Goal: Task Accomplishment & Management: Manage account settings

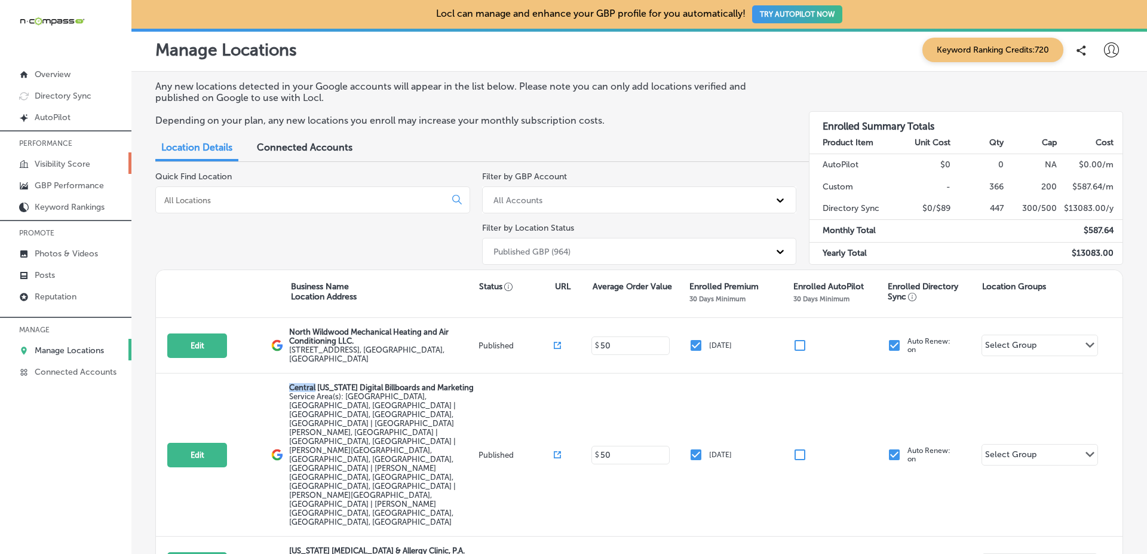
click at [113, 166] on link "Visibility Score" at bounding box center [65, 163] width 131 height 22
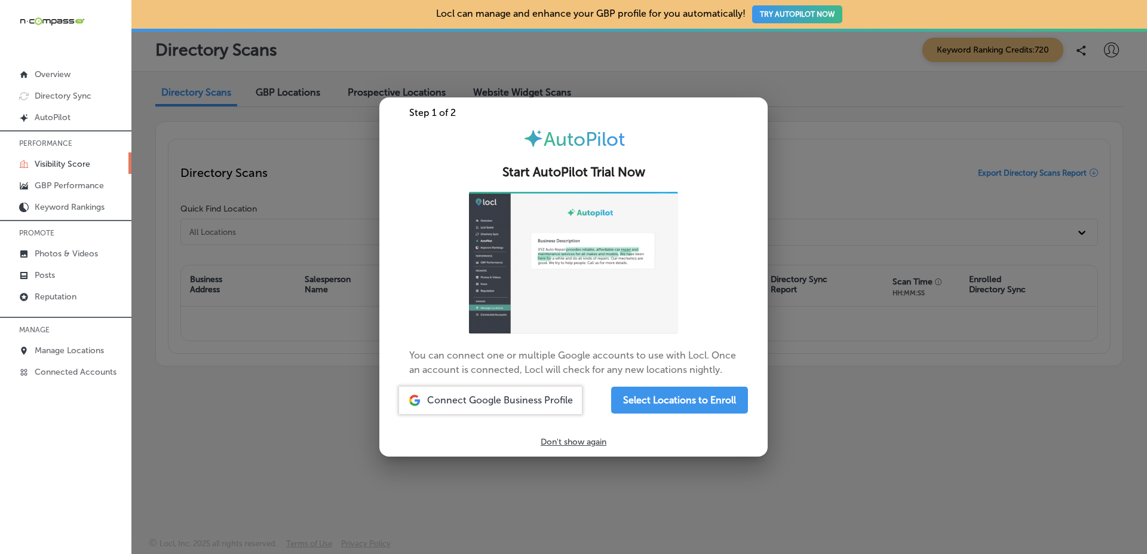
click at [934, 277] on div at bounding box center [573, 277] width 1147 height 554
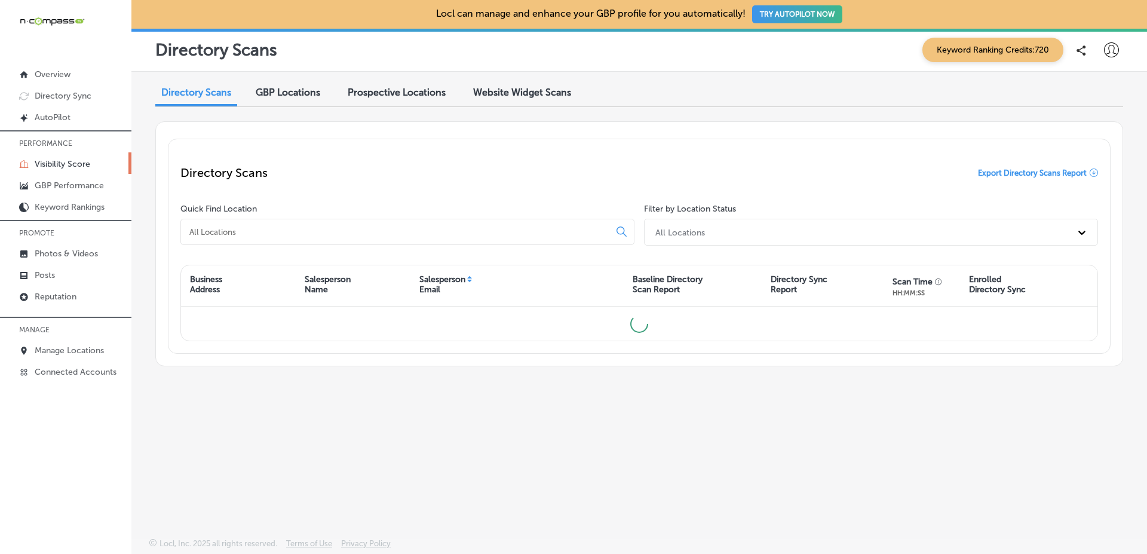
click at [803, 180] on div "Directory Scans Export Directory Scans Report" at bounding box center [639, 172] width 918 height 43
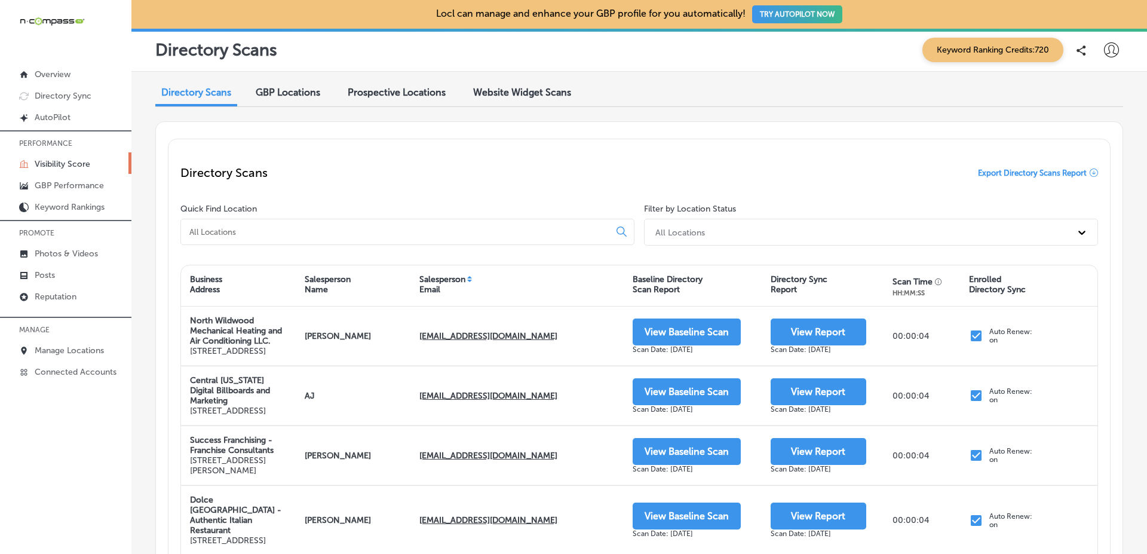
click at [326, 97] on div "GBP Locations" at bounding box center [288, 94] width 82 height 26
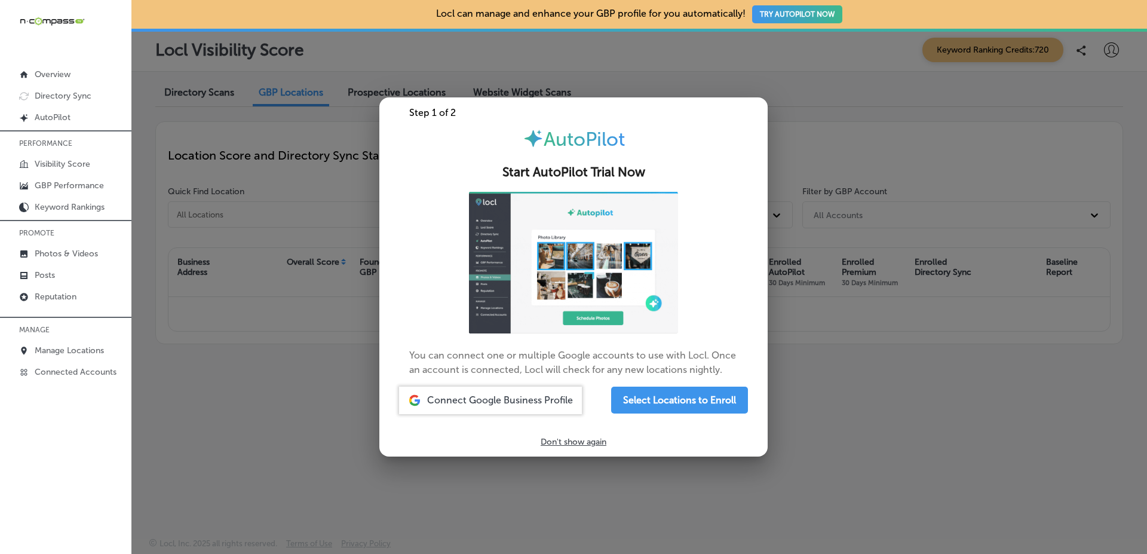
click at [991, 170] on div at bounding box center [573, 277] width 1147 height 554
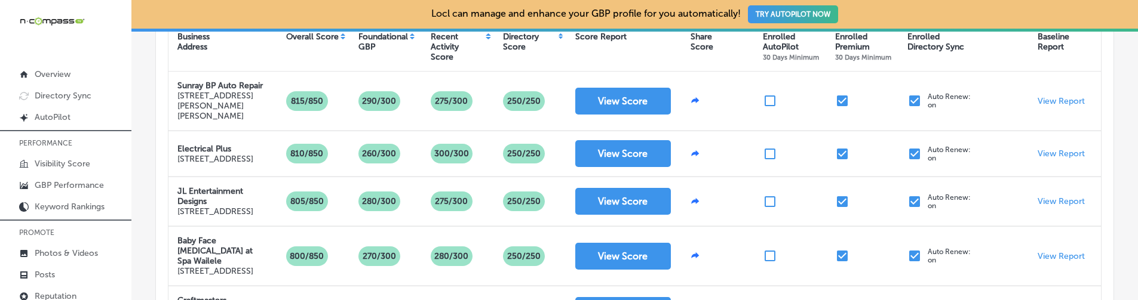
scroll to position [208, 0]
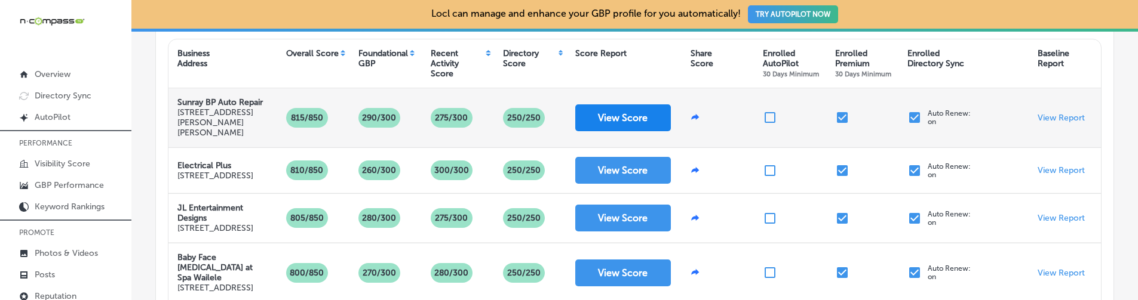
click at [625, 124] on button "View Score" at bounding box center [623, 118] width 96 height 27
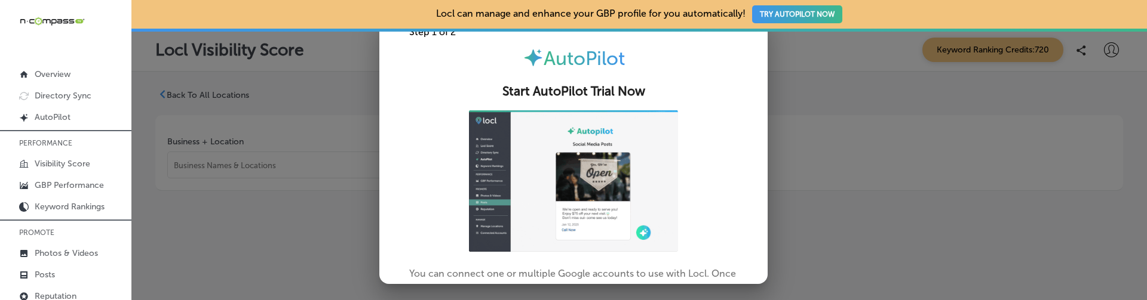
click at [815, 134] on div at bounding box center [573, 150] width 1147 height 300
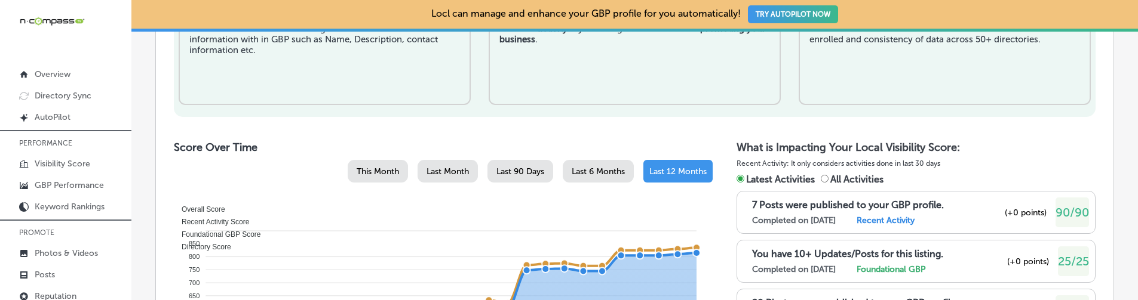
scroll to position [518, 0]
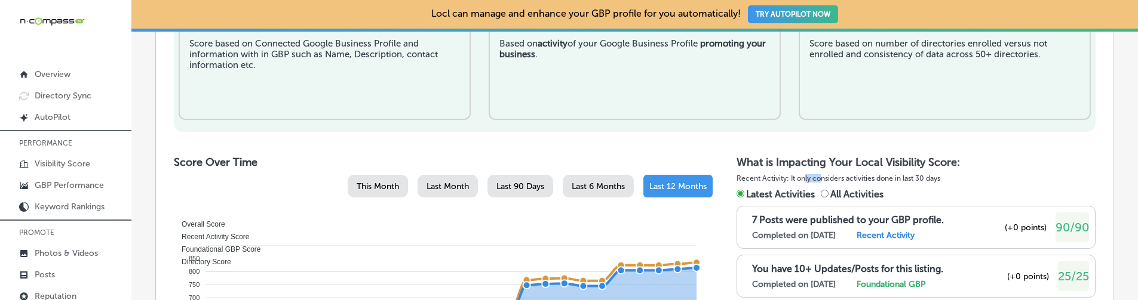
drag, startPoint x: 799, startPoint y: 178, endPoint x: 831, endPoint y: 178, distance: 31.7
click at [825, 178] on p "Recent Activity: It only considers activities done in last 30 days" at bounding box center [916, 178] width 359 height 13
click at [904, 180] on p "Recent Activity: It only considers activities done in last 30 days" at bounding box center [916, 178] width 359 height 13
click at [821, 194] on input "All Activities" at bounding box center [825, 194] width 8 height 8
radio input "true"
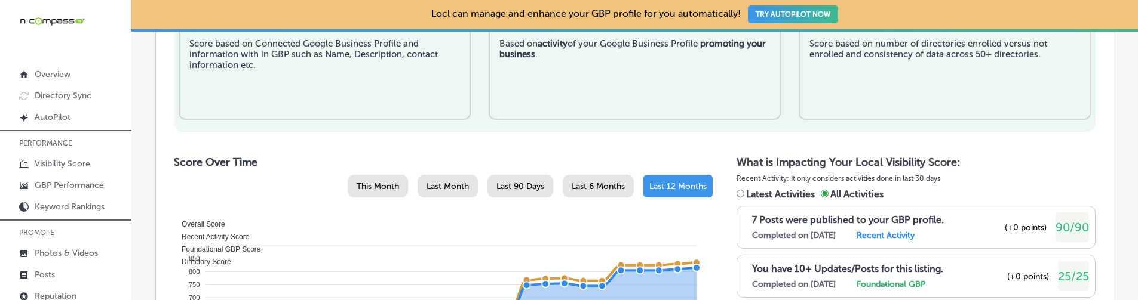
click at [830, 165] on h2 "What is Impacting Your Local Visibility Score:" at bounding box center [916, 162] width 359 height 13
click at [737, 193] on input "Latest Activities" at bounding box center [741, 194] width 8 height 8
radio input "true"
click at [821, 197] on input "All Activities" at bounding box center [825, 194] width 8 height 8
radio input "true"
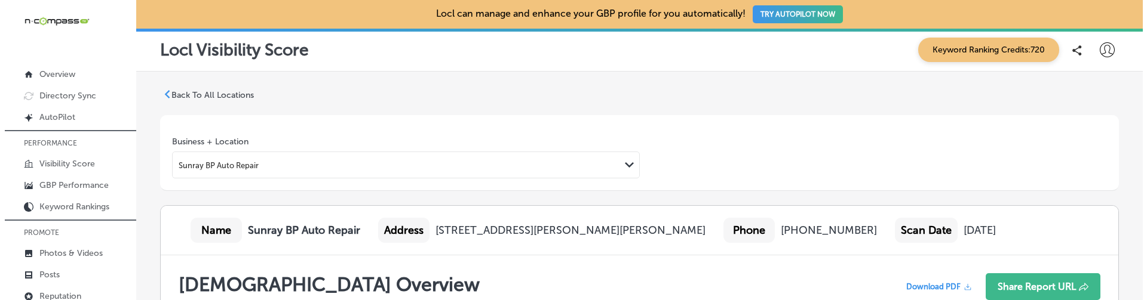
scroll to position [87, 0]
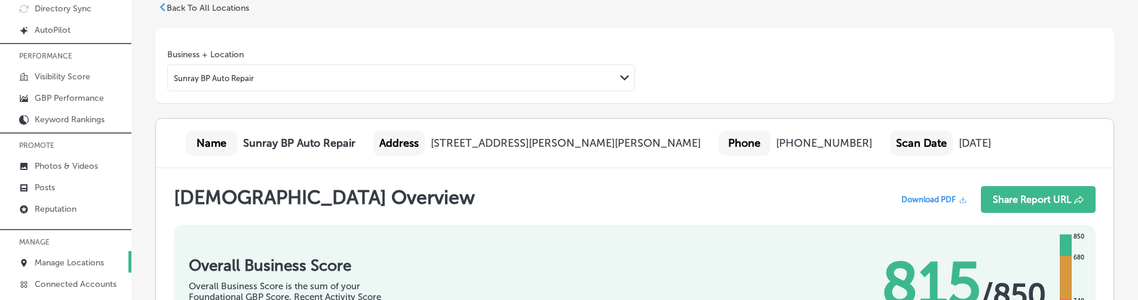
click at [73, 257] on link "Manage Locations" at bounding box center [65, 262] width 131 height 22
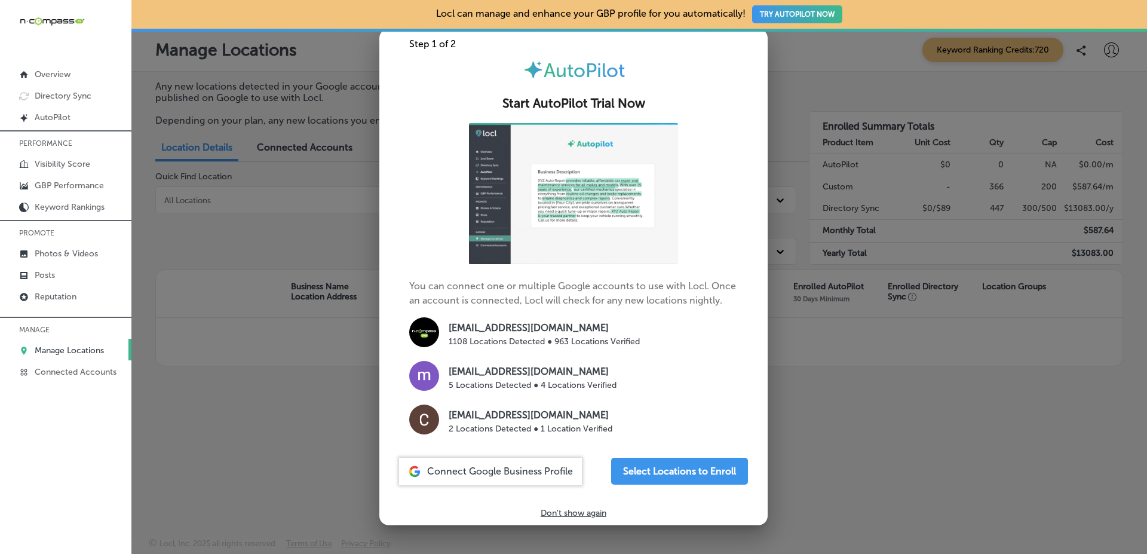
click at [368, 251] on div at bounding box center [573, 277] width 1147 height 554
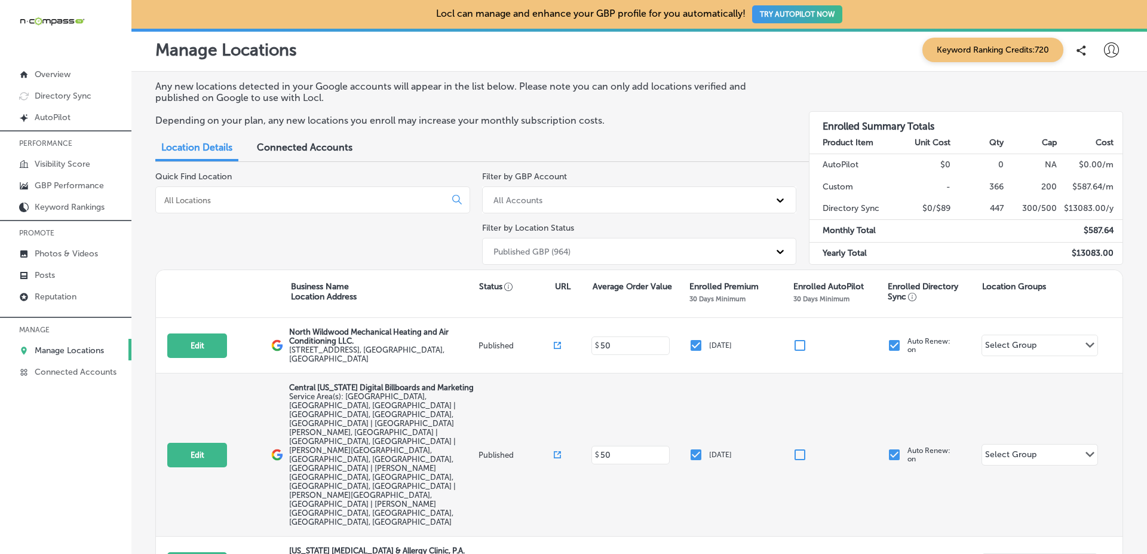
click at [307, 383] on p "Central [US_STATE] Digital Billboards and Marketing" at bounding box center [382, 387] width 186 height 9
drag, startPoint x: 307, startPoint y: 373, endPoint x: 435, endPoint y: 377, distance: 128.5
click at [435, 383] on p "Central [US_STATE] Digital Billboards and Marketing" at bounding box center [382, 387] width 186 height 9
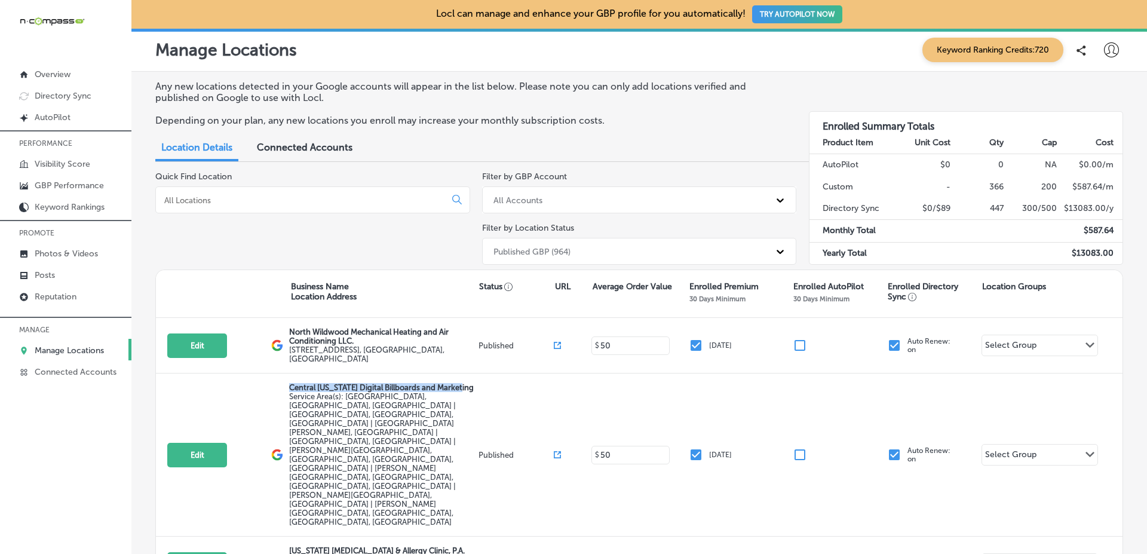
copy p "Central [US_STATE] Digital Billboards and Marketing"
click at [348, 259] on div "Quick Find Location" at bounding box center [312, 220] width 315 height 98
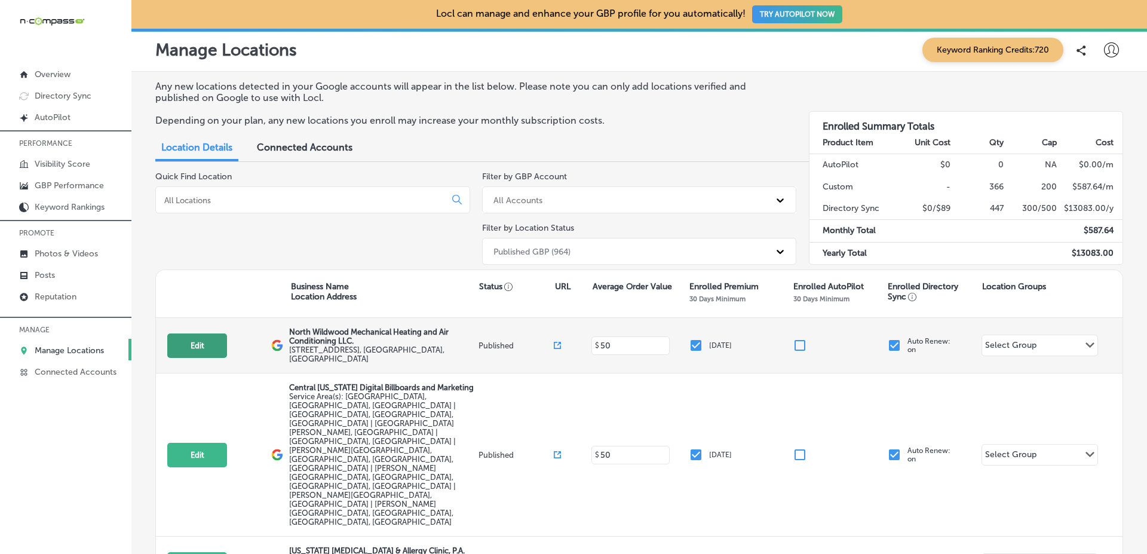
click at [222, 336] on button "Edit" at bounding box center [197, 345] width 60 height 24
select select "US"
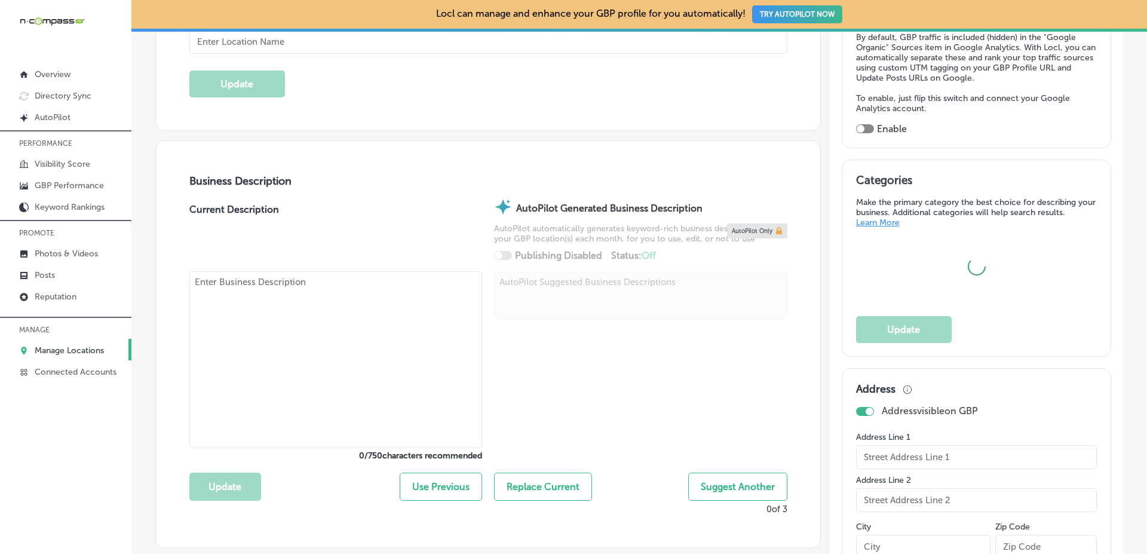
type input "[URL][DOMAIN_NAME]"
type textarea "North Wildwood Mechanical Heating and Air Conditioning LLC is a family-owned HV…"
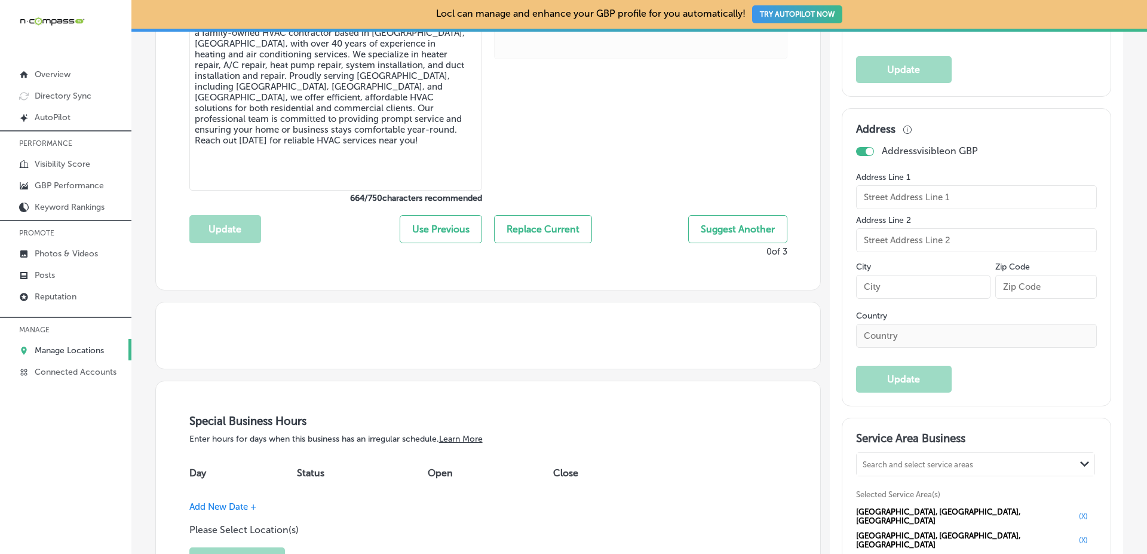
scroll to position [573, 0]
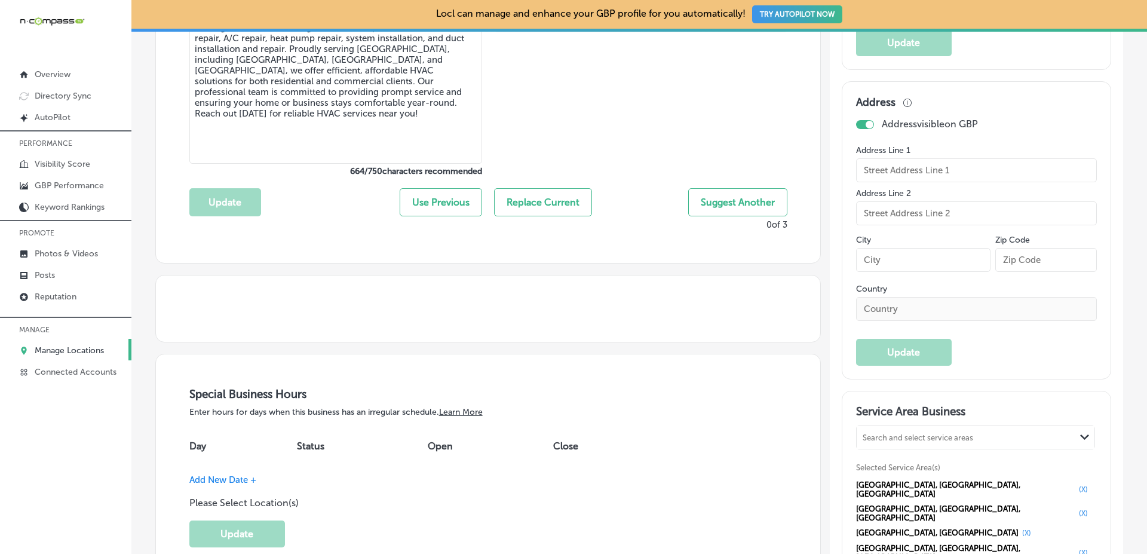
type input "[PHONE_NUMBER]"
checkbox input "true"
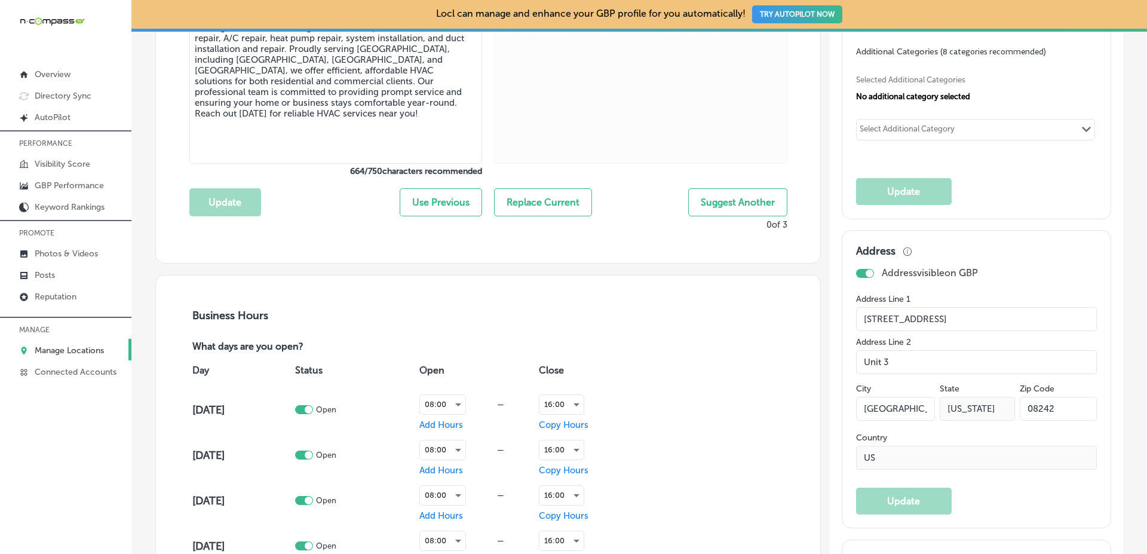
type input "North Wildwood Mechanical Heating and Air Conditioning LLC."
type input "[STREET_ADDRESS]"
type input "Unit 3"
type input "[GEOGRAPHIC_DATA]"
type input "08242"
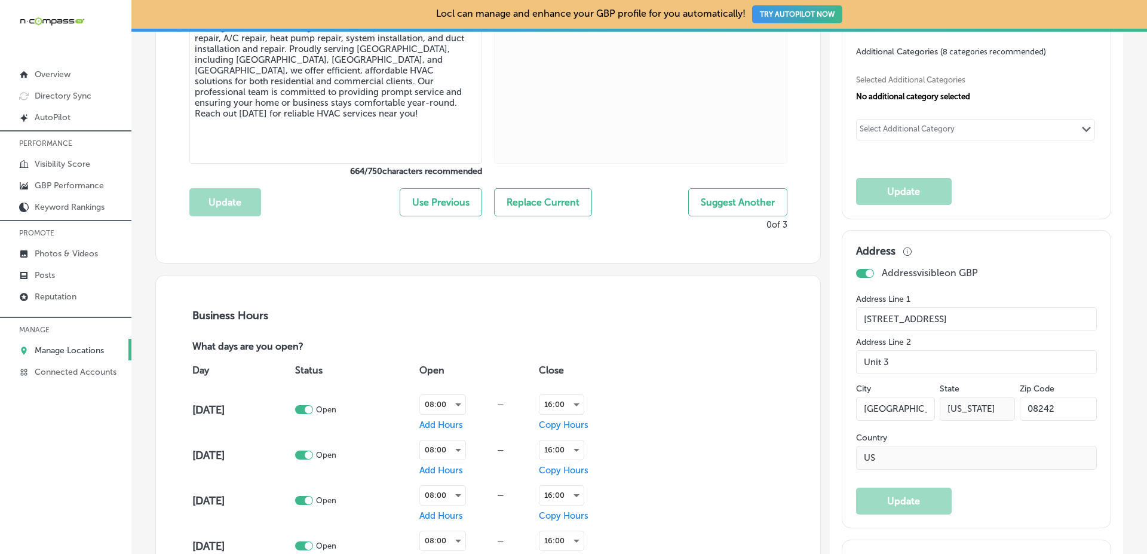
type input "US"
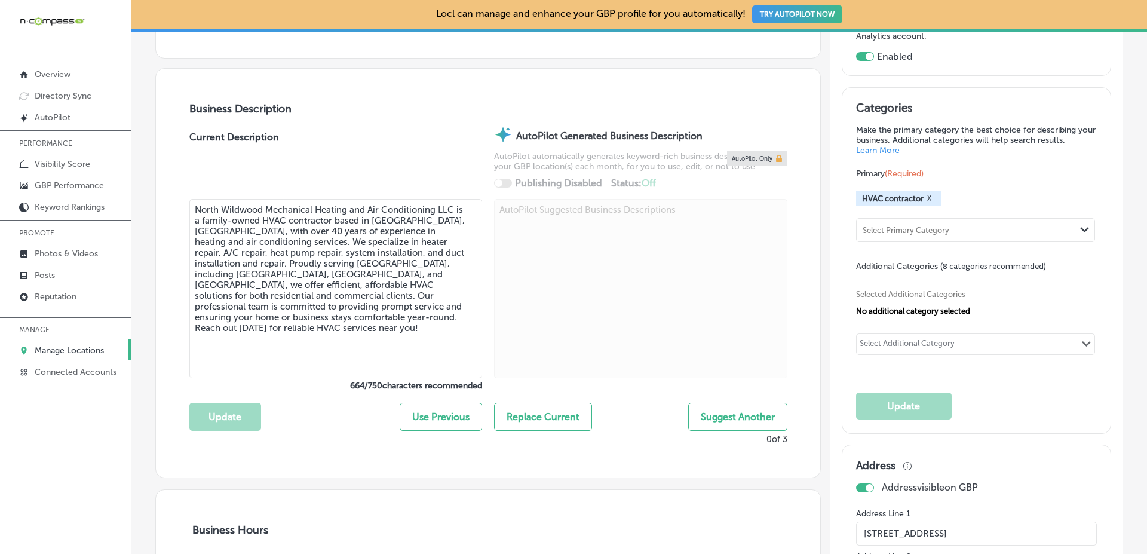
scroll to position [358, 0]
click at [321, 315] on textarea "North Wildwood Mechanical Heating and Air Conditioning LLC is a family-owned HV…" at bounding box center [335, 289] width 293 height 179
drag, startPoint x: 321, startPoint y: 315, endPoint x: 348, endPoint y: 315, distance: 26.9
click at [348, 315] on textarea "North Wildwood Mechanical Heating and Air Conditioning LLC is a family-owned HV…" at bounding box center [335, 289] width 293 height 179
click at [375, 207] on textarea "North Wildwood Mechanical Heating and Air Conditioning LLC is a family-owned HV…" at bounding box center [335, 289] width 293 height 179
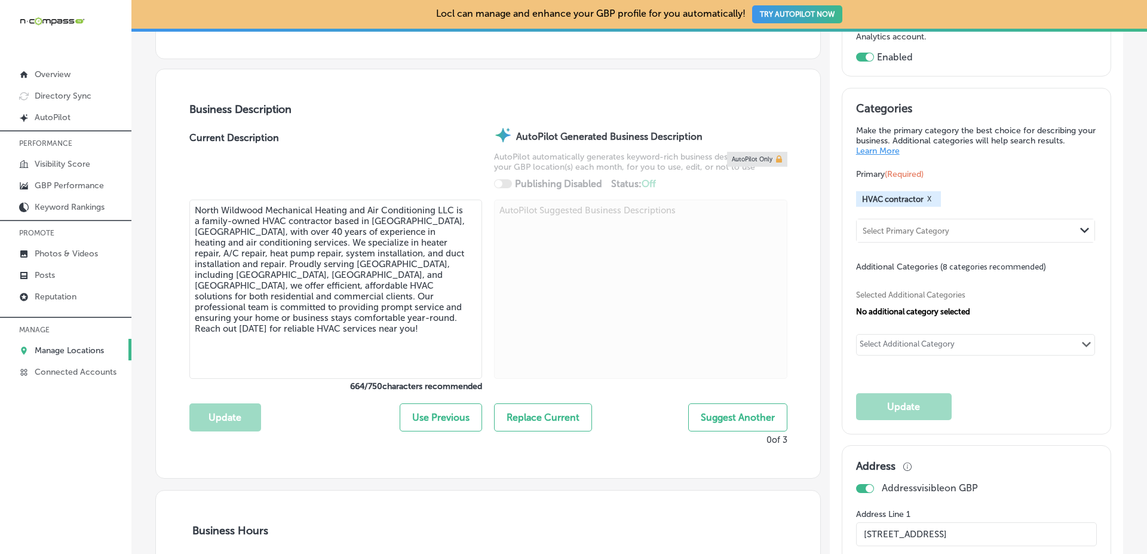
drag, startPoint x: 375, startPoint y: 207, endPoint x: 394, endPoint y: 207, distance: 19.7
click at [394, 207] on textarea "North Wildwood Mechanical Heating and Air Conditioning LLC is a family-owned HV…" at bounding box center [335, 289] width 293 height 179
click at [53, 358] on link "Manage Locations" at bounding box center [65, 350] width 131 height 22
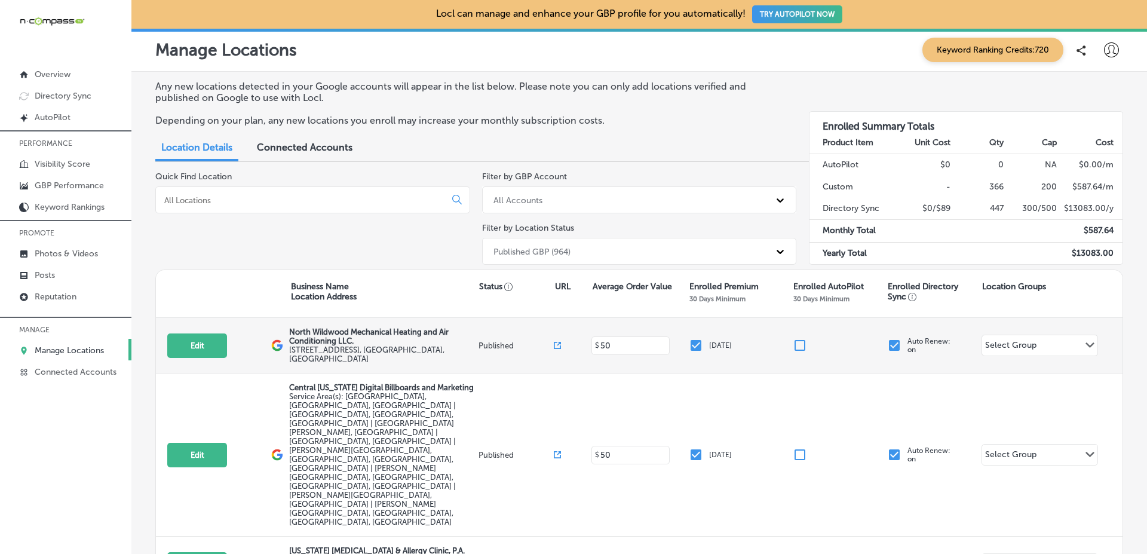
click at [555, 343] on icon at bounding box center [557, 345] width 7 height 7
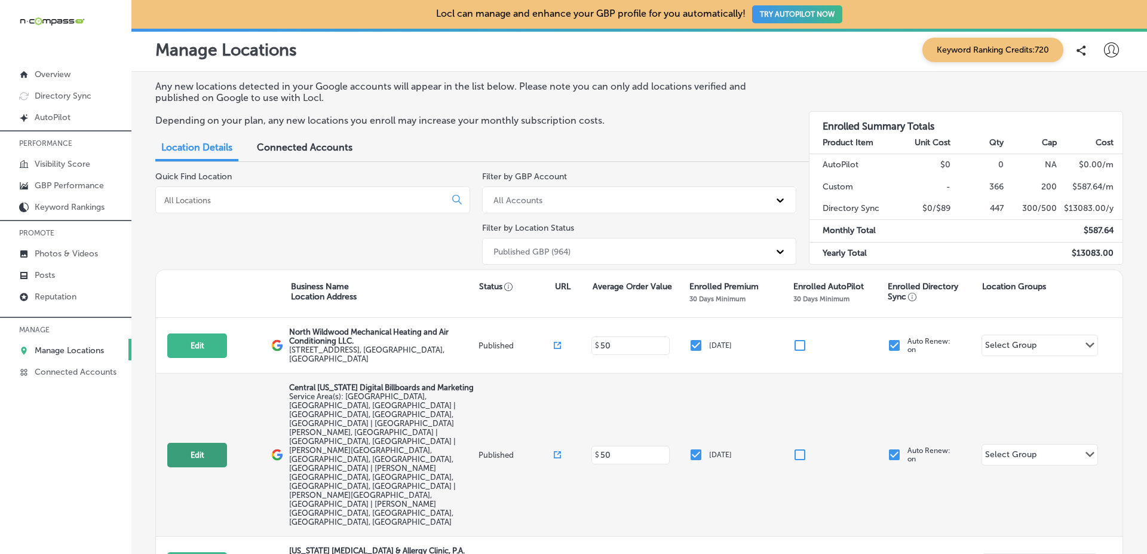
click at [202, 443] on button "Edit" at bounding box center [197, 455] width 60 height 24
select select "US"
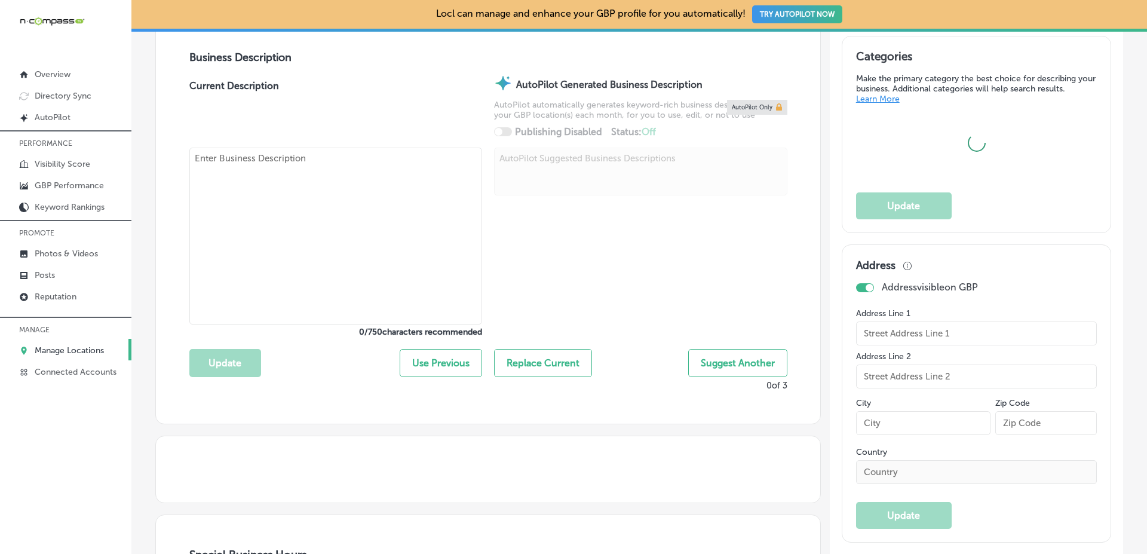
checkbox input "true"
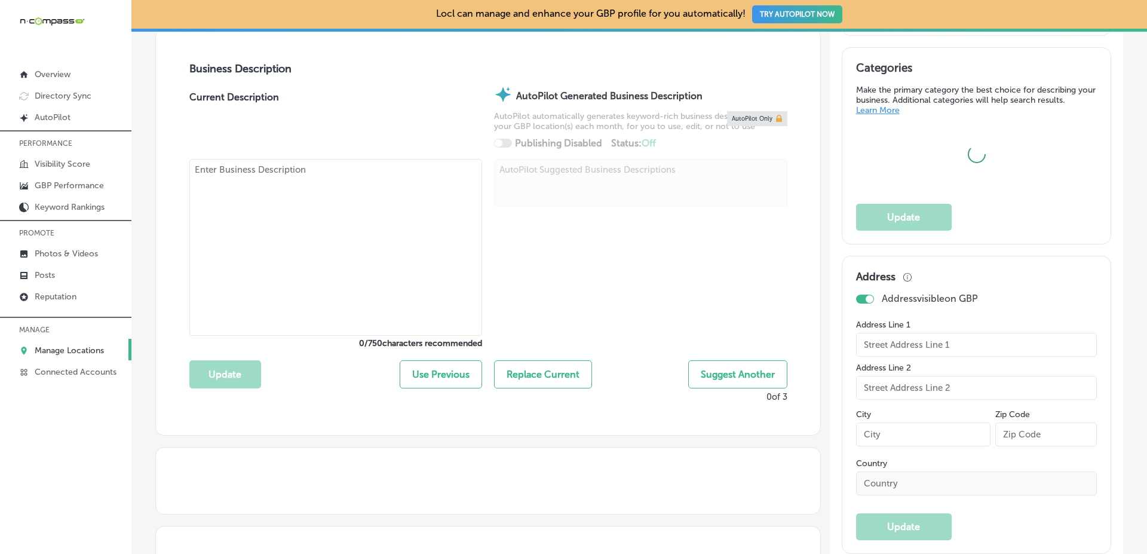
type input "[PHONE_NUMBER]"
type textarea "Central [US_STATE] Digital Billboards and Marketing helps local businesses reac…"
checkbox input "false"
type input "[STREET_ADDRESS]"
type input "Orlando"
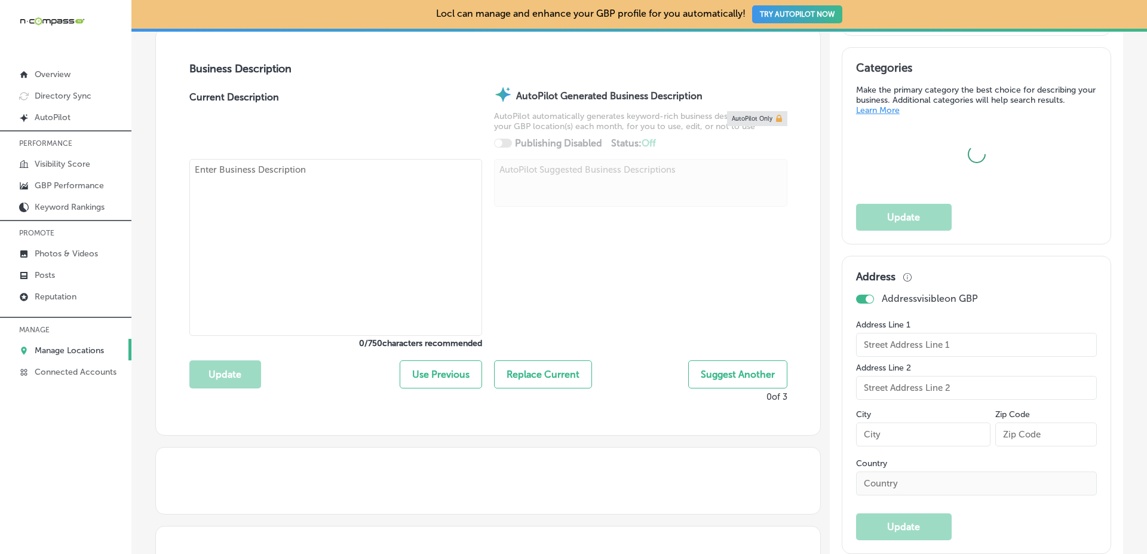
type input "32824"
type input "US"
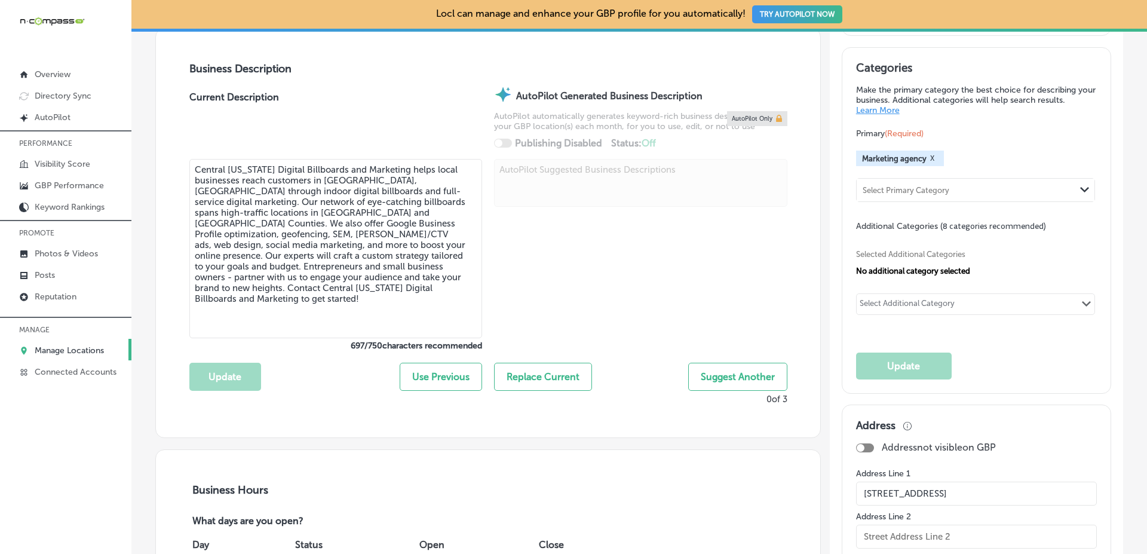
type input "[URL][DOMAIN_NAME]"
type input "Central [US_STATE] Digital Billboards and Marketing"
click at [261, 165] on textarea "Central [US_STATE] Digital Billboards and Marketing helps local businesses reac…" at bounding box center [335, 248] width 293 height 179
click at [222, 177] on textarea "Central [US_STATE] Digital Billboards and Marketing helps local businesses reac…" at bounding box center [335, 248] width 293 height 179
click at [283, 185] on textarea "Central [US_STATE] Digital Billboards and Marketing helps local businesses reac…" at bounding box center [335, 248] width 293 height 179
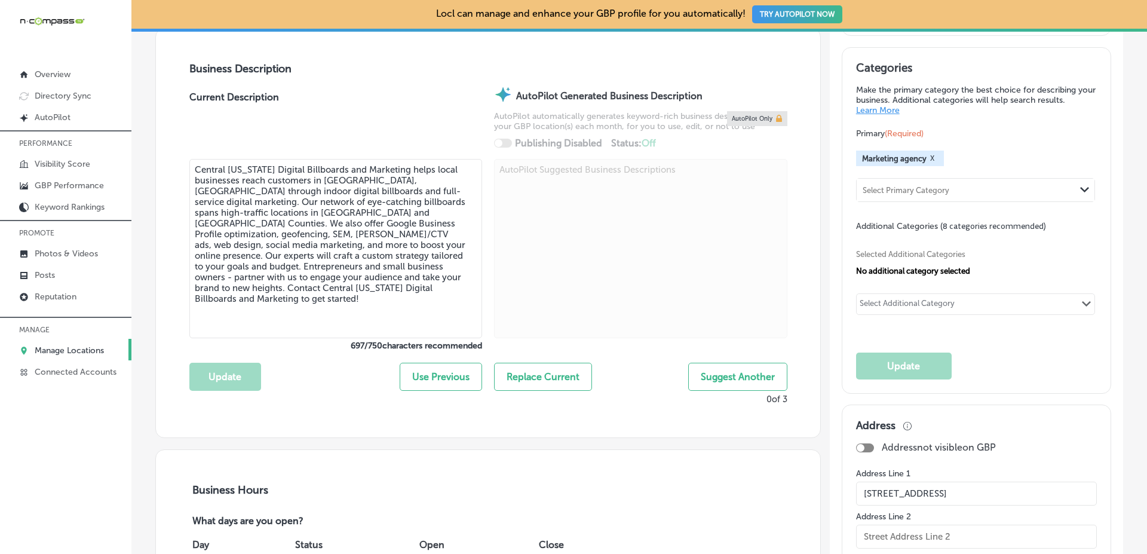
click at [381, 178] on textarea "Central [US_STATE] Digital Billboards and Marketing helps local businesses reac…" at bounding box center [335, 248] width 293 height 179
click at [297, 190] on textarea "Central [US_STATE] Digital Billboards and Marketing helps local businesses reac…" at bounding box center [335, 248] width 293 height 179
click at [355, 195] on textarea "Central [US_STATE] Digital Billboards and Marketing helps local businesses reac…" at bounding box center [335, 248] width 293 height 179
click at [446, 205] on textarea "Central [US_STATE] Digital Billboards and Marketing helps local businesses reac…" at bounding box center [335, 248] width 293 height 179
click at [329, 214] on textarea "Central [US_STATE] Digital Billboards and Marketing helps local businesses reac…" at bounding box center [335, 248] width 293 height 179
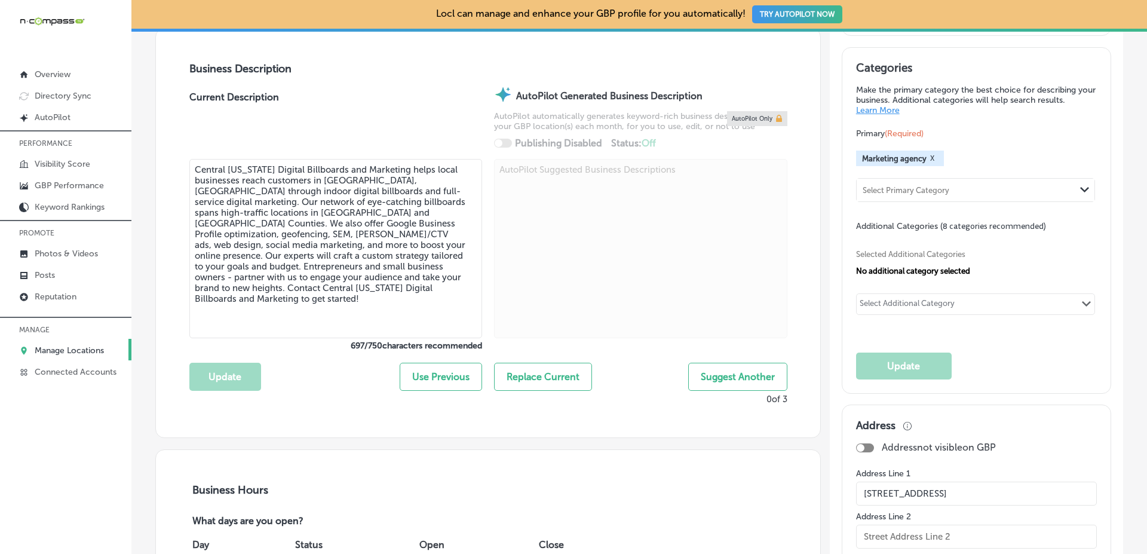
click at [299, 216] on textarea "Central [US_STATE] Digital Billboards and Marketing helps local businesses reac…" at bounding box center [335, 248] width 293 height 179
click at [283, 226] on textarea "Central [US_STATE] Digital Billboards and Marketing helps local businesses reac…" at bounding box center [335, 248] width 293 height 179
click at [436, 219] on textarea "Central [US_STATE] Digital Billboards and Marketing helps local businesses reac…" at bounding box center [335, 248] width 293 height 179
click at [317, 245] on textarea "Central [US_STATE] Digital Billboards and Marketing helps local businesses reac…" at bounding box center [335, 248] width 293 height 179
click at [430, 229] on textarea "Central [US_STATE] Digital Billboards and Marketing helps local businesses reac…" at bounding box center [335, 248] width 293 height 179
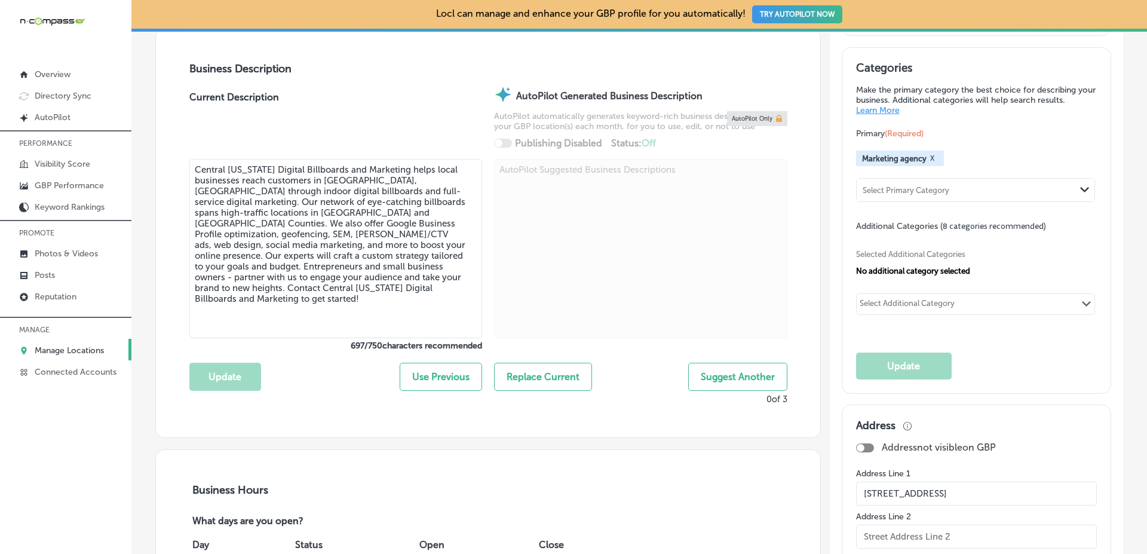
click at [350, 256] on textarea "Central [US_STATE] Digital Billboards and Marketing helps local businesses reac…" at bounding box center [335, 248] width 293 height 179
click at [355, 280] on textarea "Central [US_STATE] Digital Billboards and Marketing helps local businesses reac…" at bounding box center [335, 248] width 293 height 179
click at [309, 222] on textarea "Central [US_STATE] Digital Billboards and Marketing helps local businesses reac…" at bounding box center [335, 248] width 293 height 179
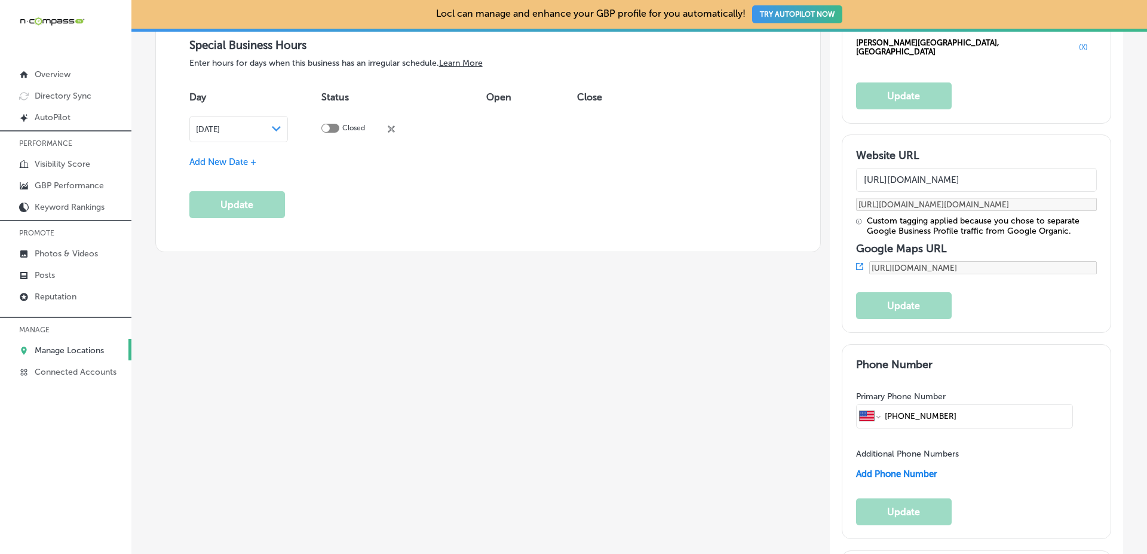
scroll to position [1336, 0]
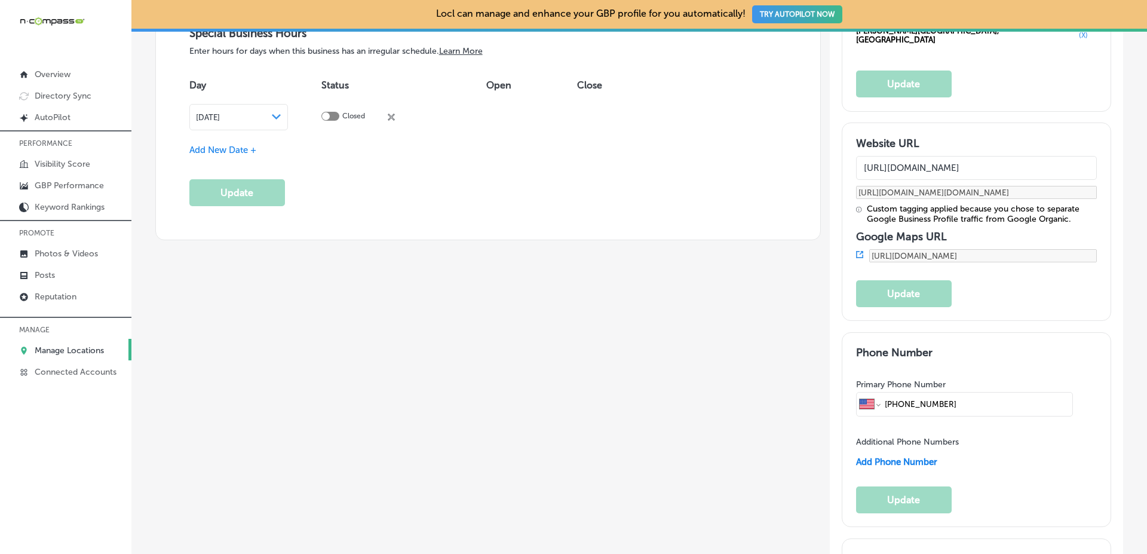
click at [106, 343] on link "Manage Locations" at bounding box center [65, 350] width 131 height 22
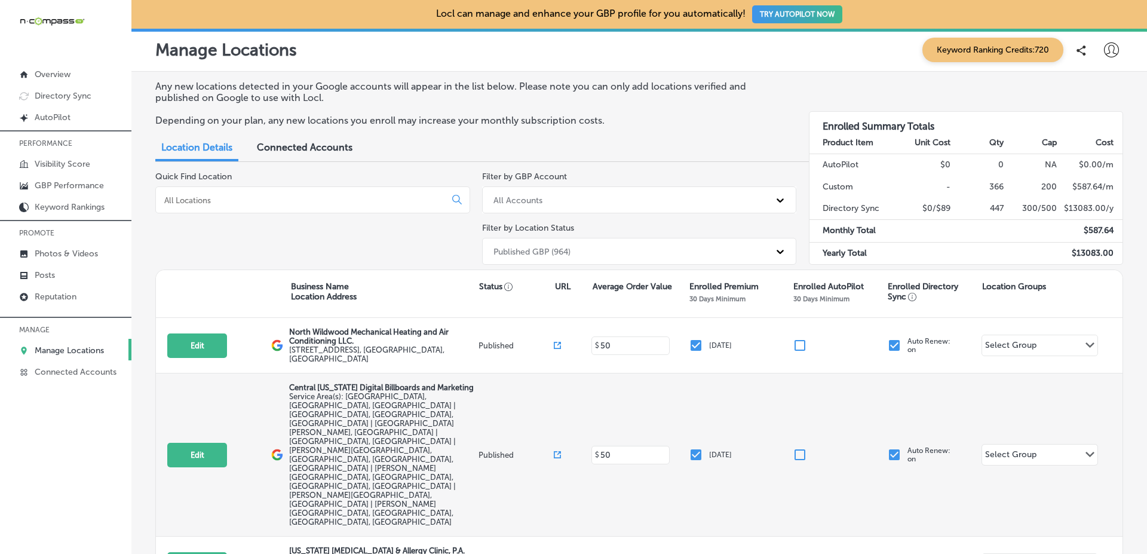
click at [554, 451] on icon at bounding box center [557, 454] width 7 height 7
